Goal: Task Accomplishment & Management: Use online tool/utility

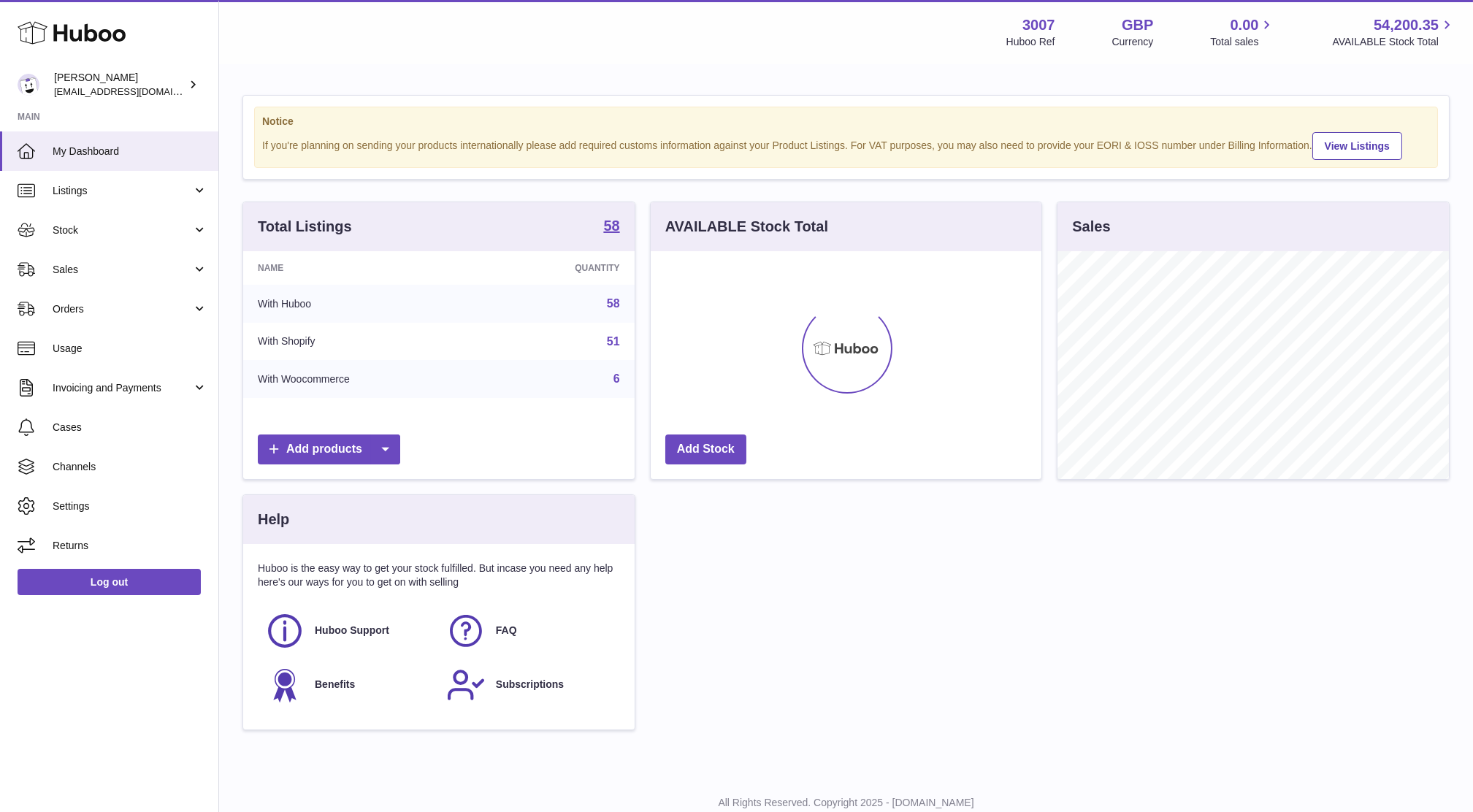
scroll to position [227, 391]
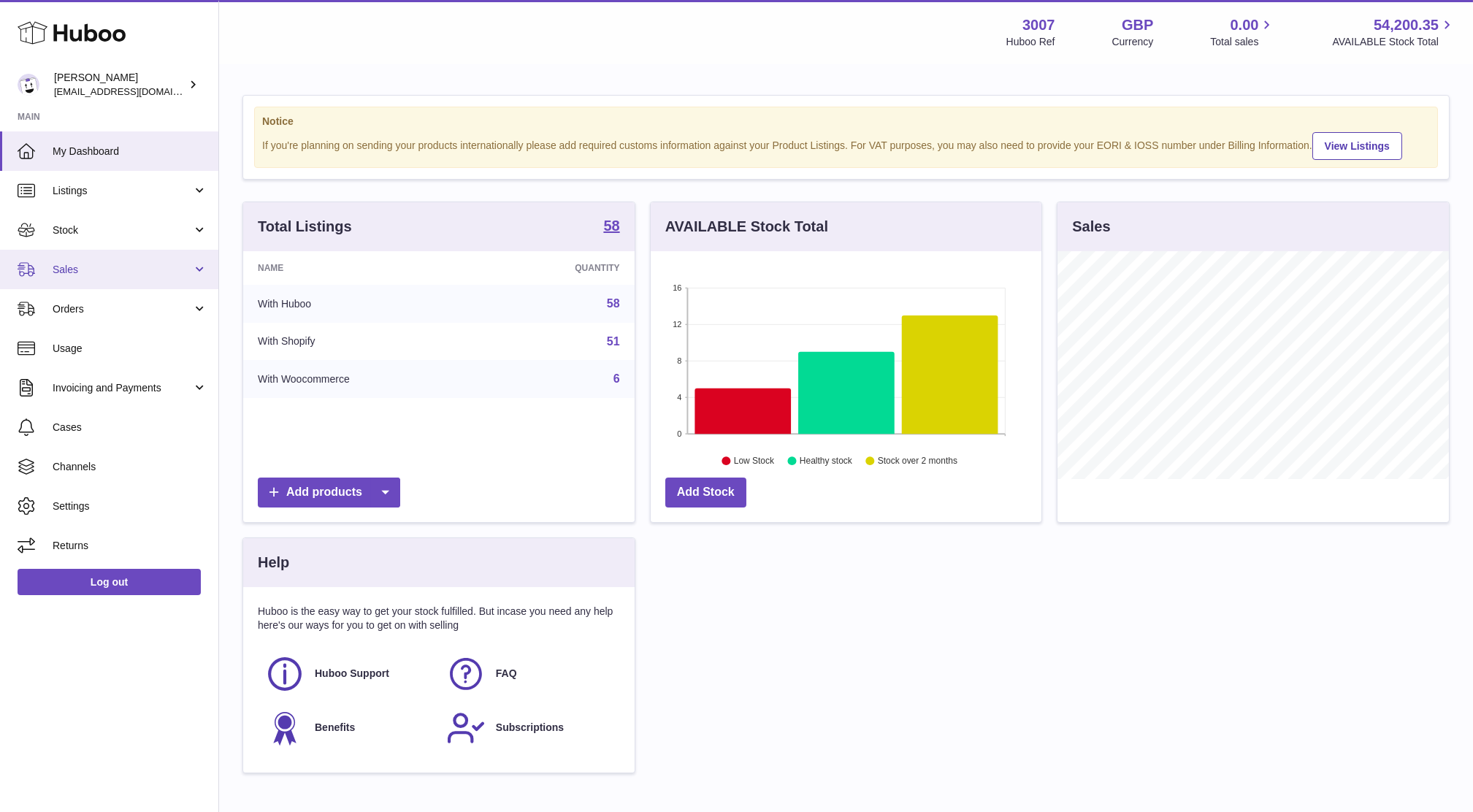
click at [178, 269] on span "Sales" at bounding box center [122, 270] width 140 height 14
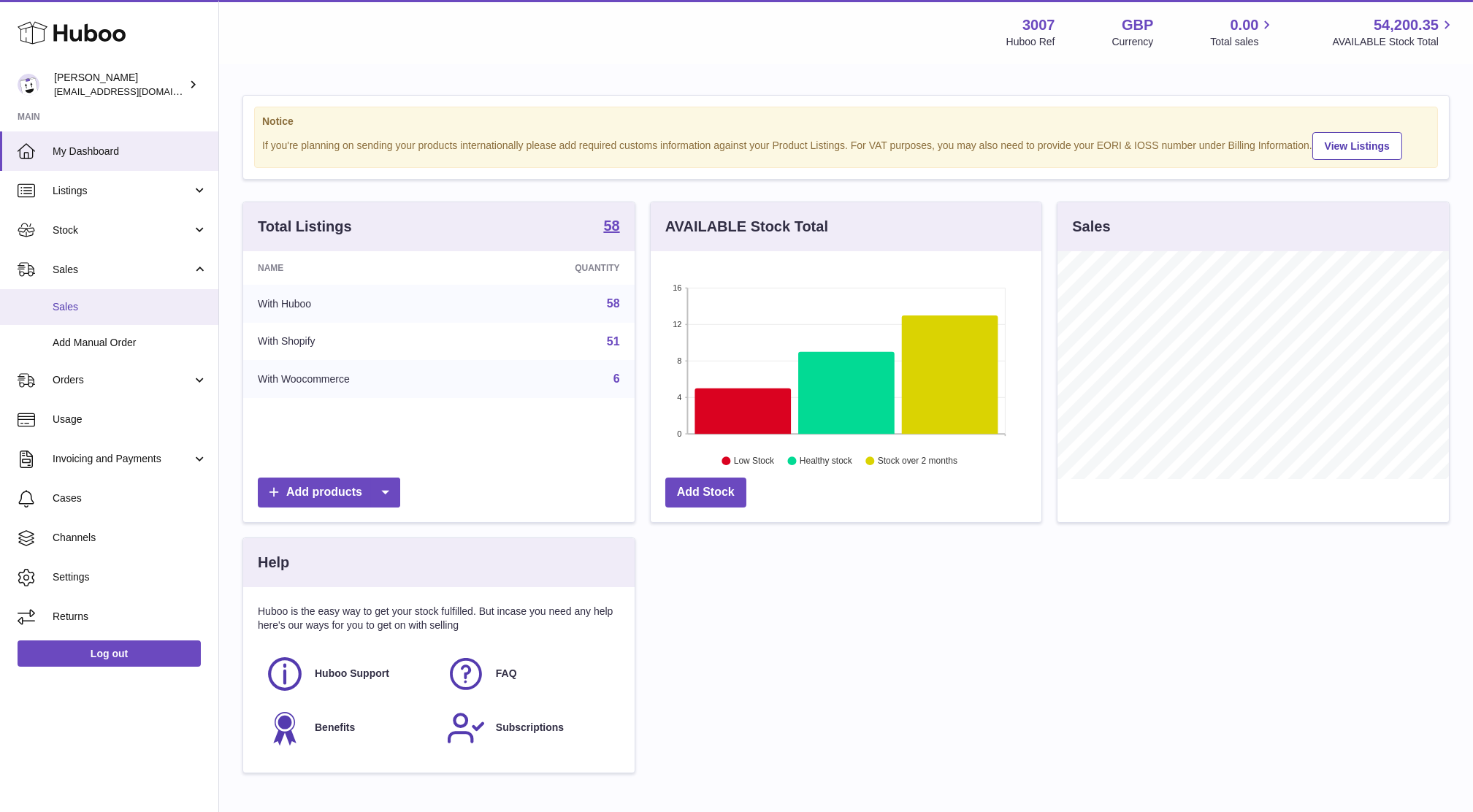
click at [131, 310] on span "Sales" at bounding box center [129, 307] width 155 height 14
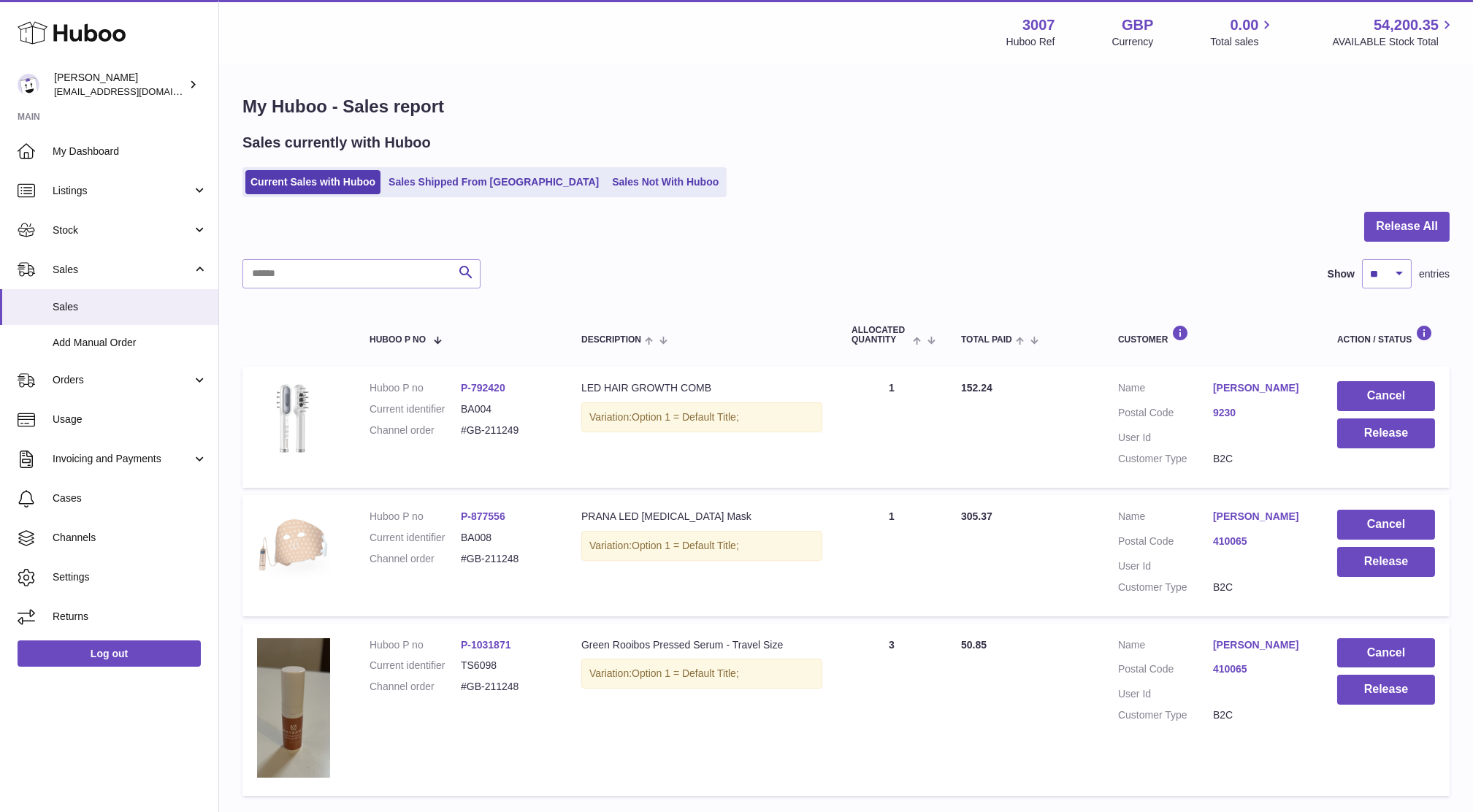
scroll to position [119, 0]
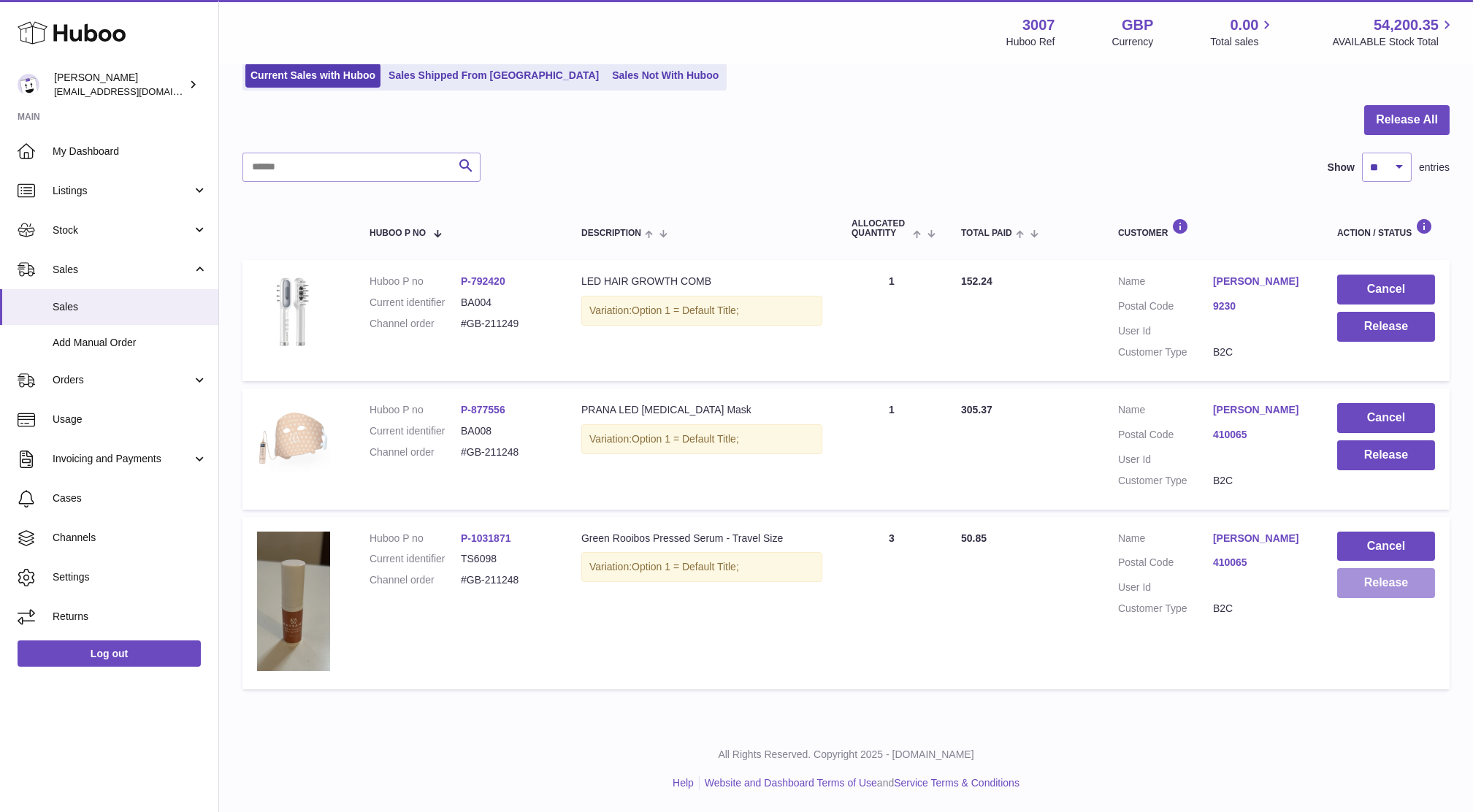
click at [1395, 586] on button "Release" at bounding box center [1386, 583] width 98 height 30
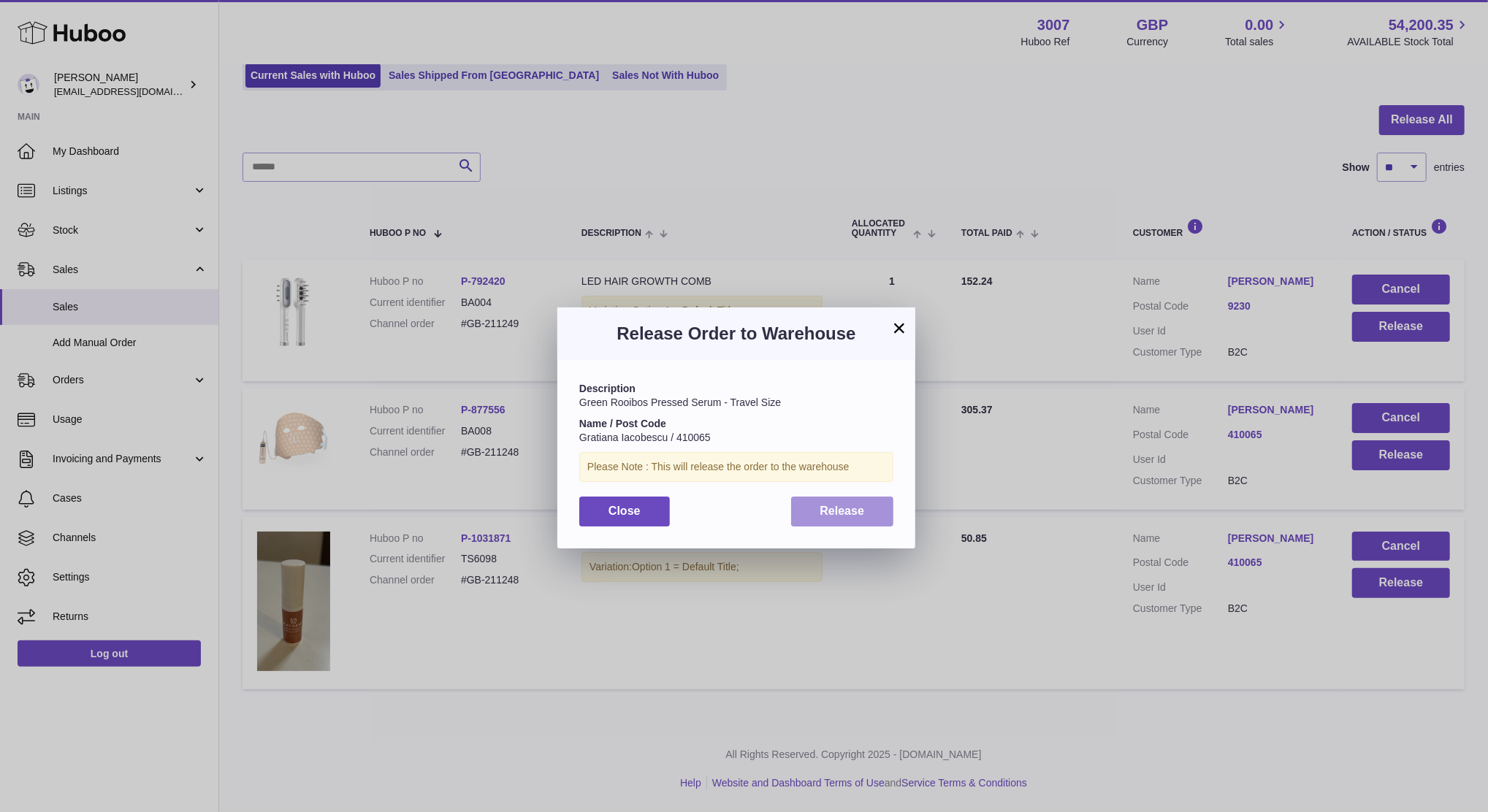
click at [880, 501] on button "Release" at bounding box center [842, 511] width 103 height 30
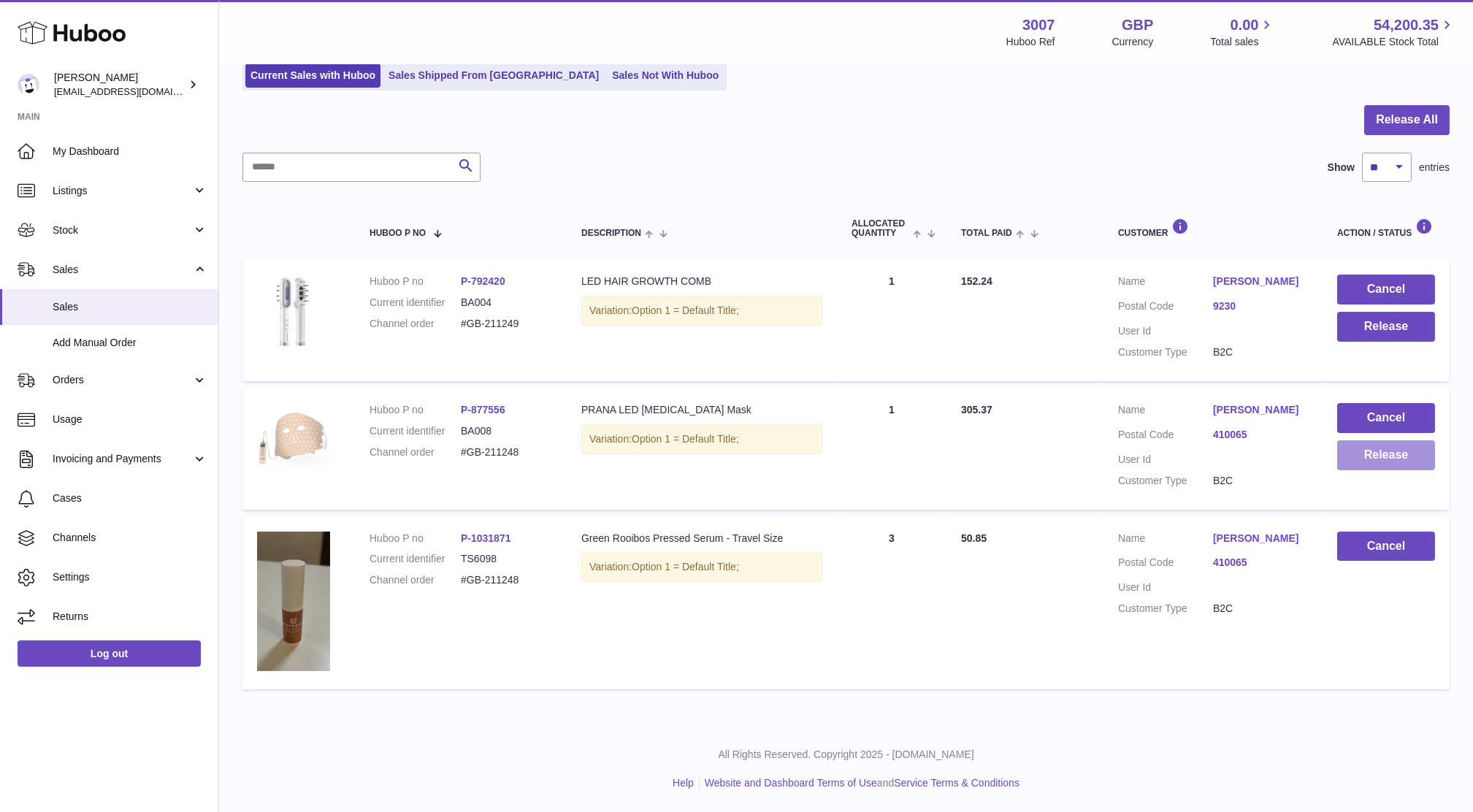
click at [1368, 460] on button "Release" at bounding box center [1386, 454] width 98 height 30
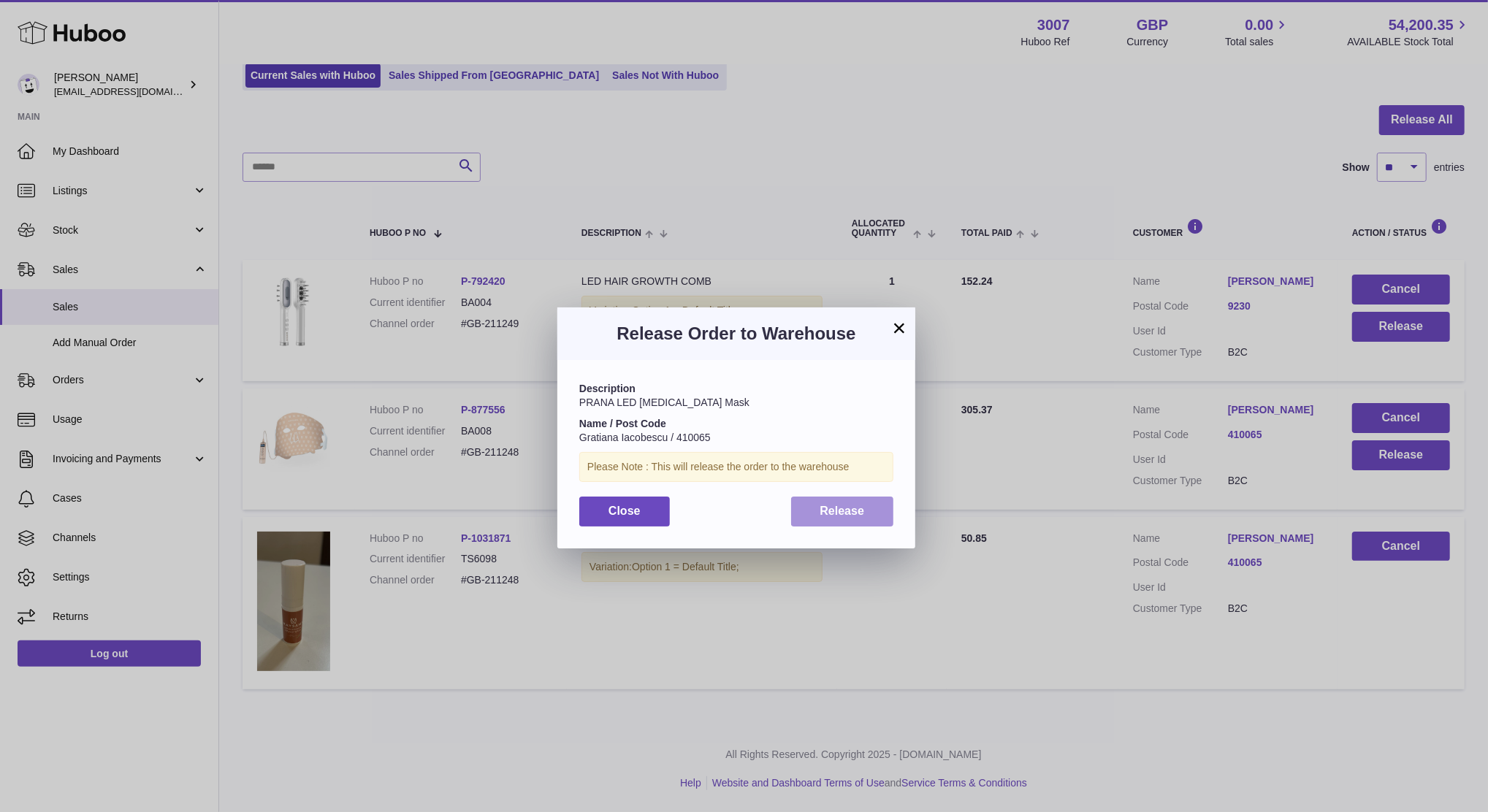
click at [842, 518] on button "Release" at bounding box center [842, 511] width 103 height 30
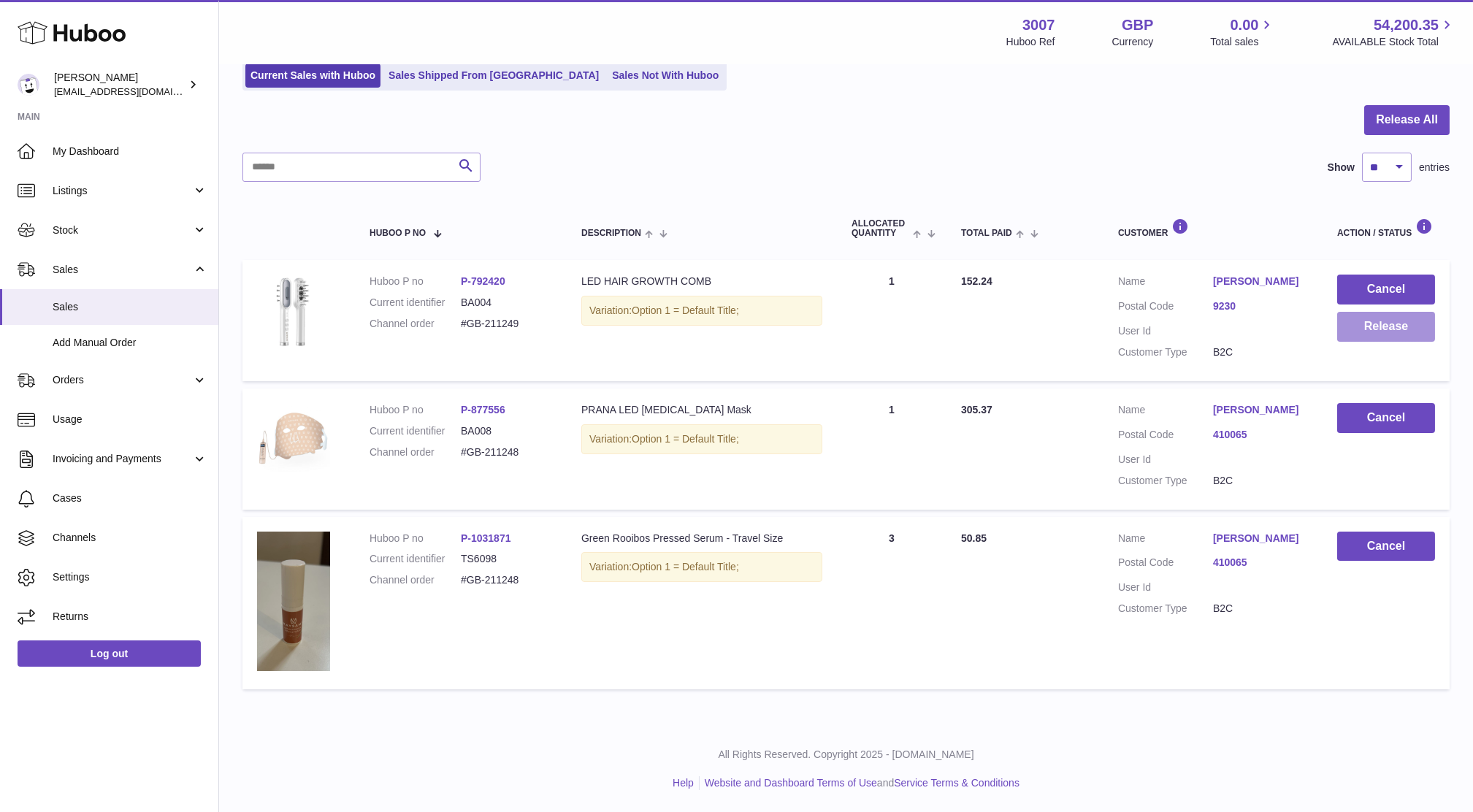
click at [1356, 320] on button "Release" at bounding box center [1386, 327] width 98 height 30
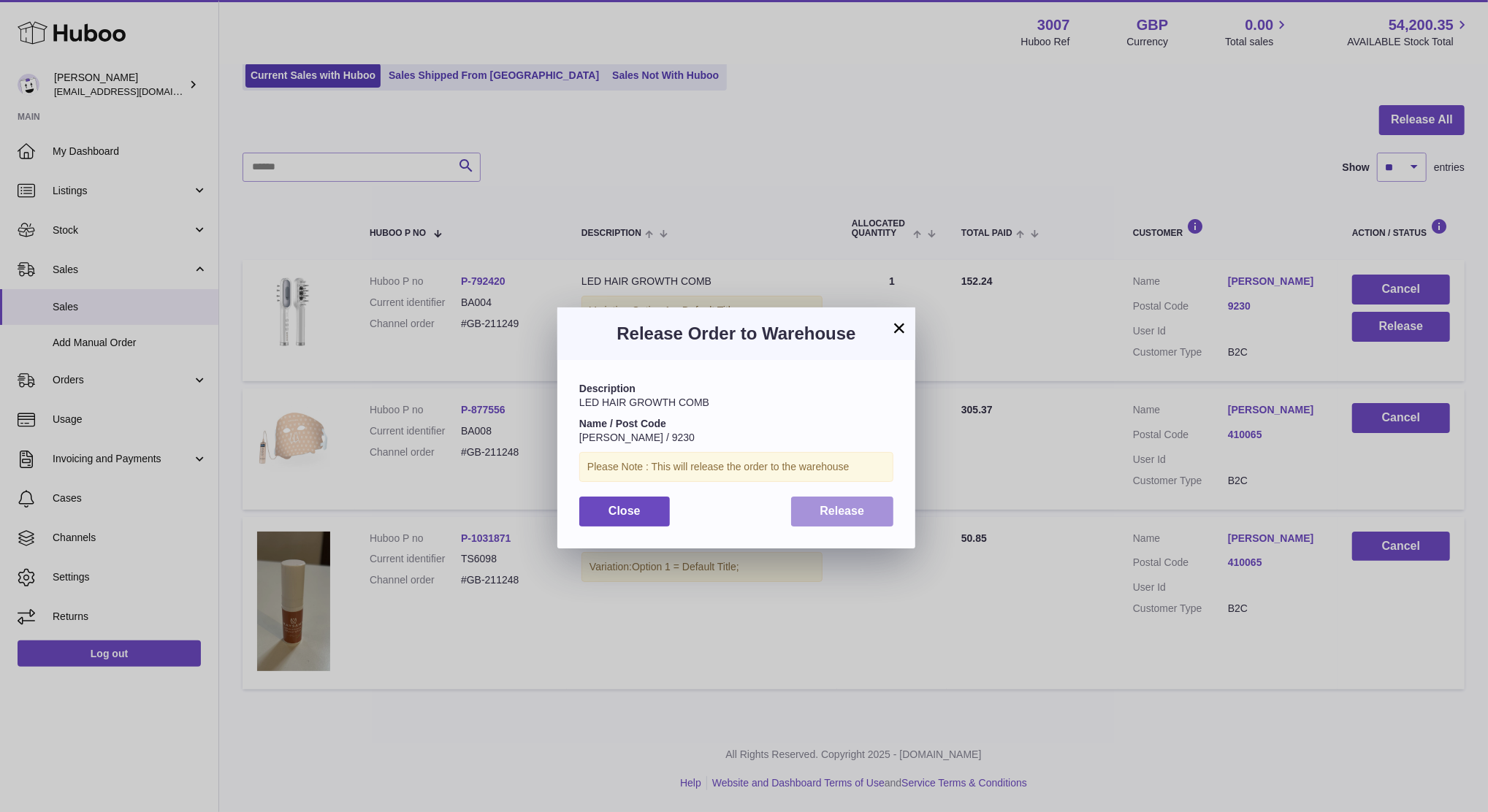
click at [864, 503] on button "Release" at bounding box center [842, 511] width 103 height 30
